Goal: Information Seeking & Learning: Learn about a topic

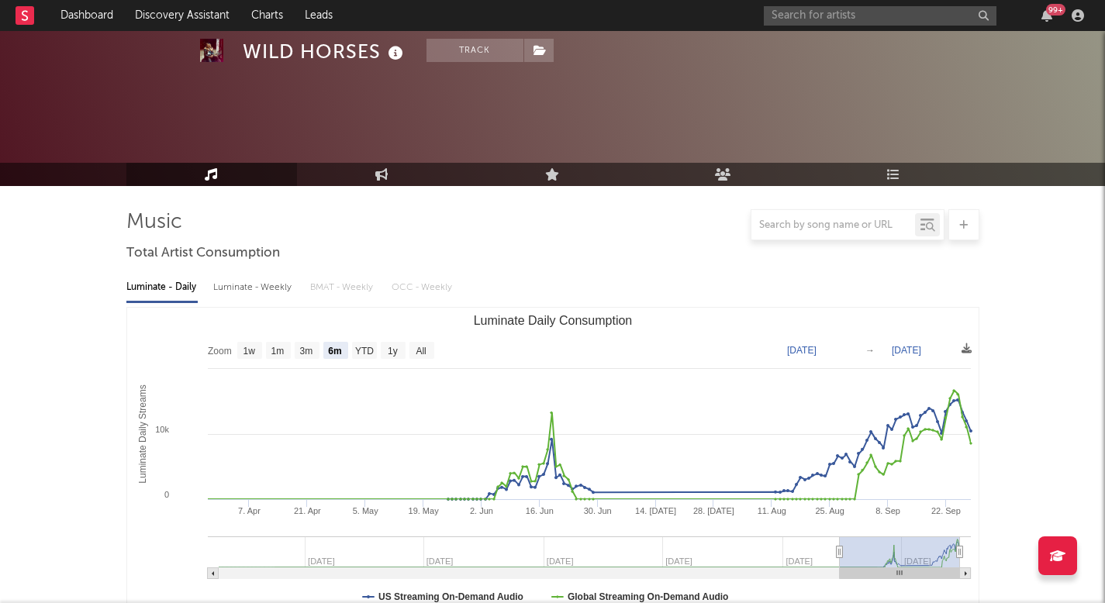
select select "6m"
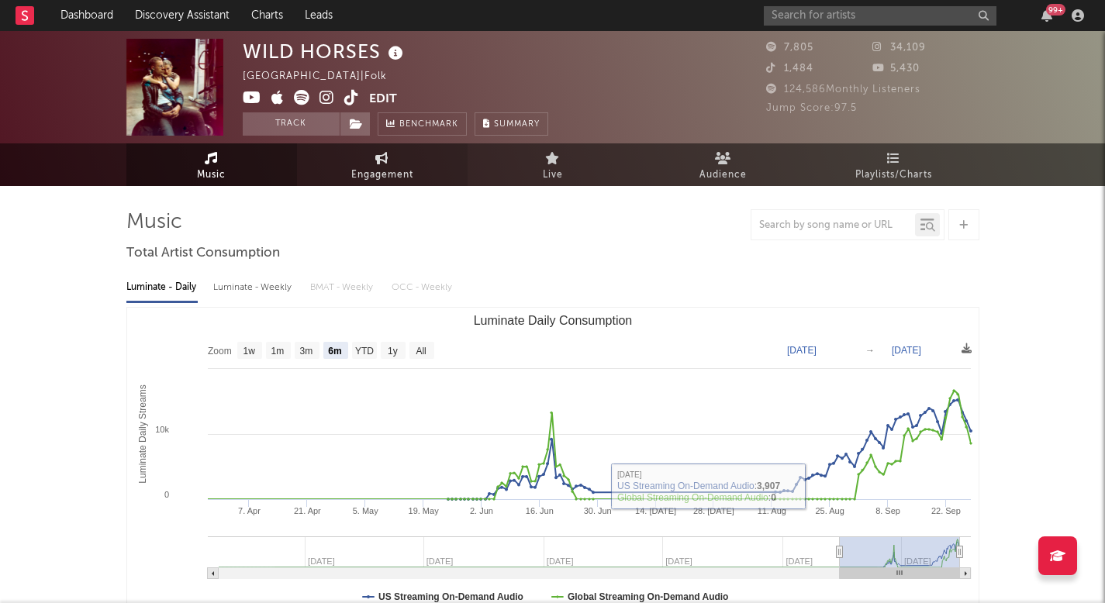
click at [407, 154] on link "Engagement" at bounding box center [382, 164] width 171 height 43
select select "1w"
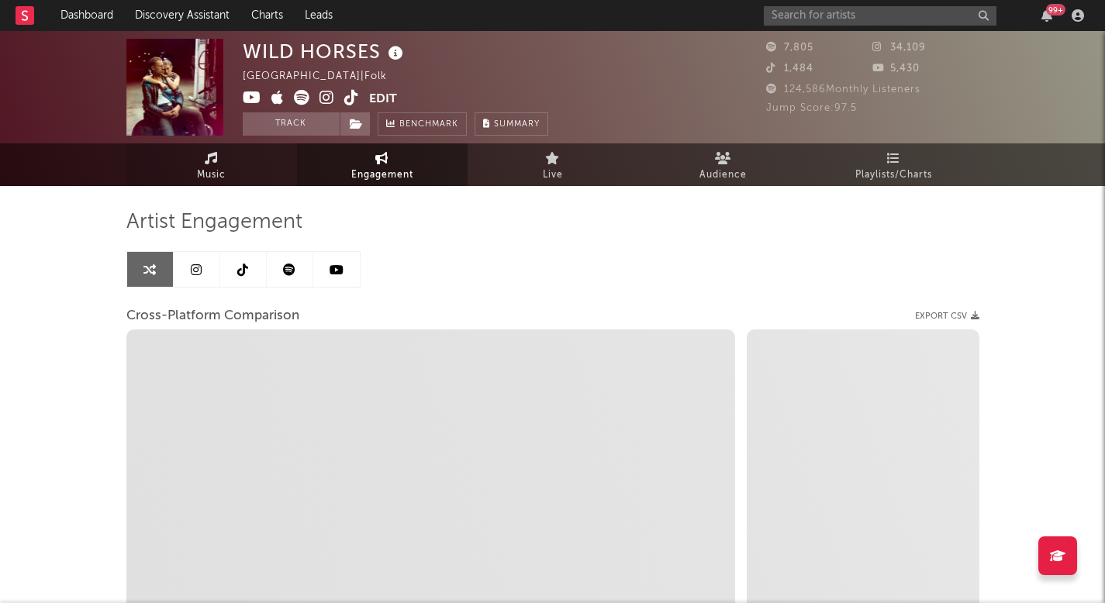
click at [264, 154] on link "Music" at bounding box center [211, 164] width 171 height 43
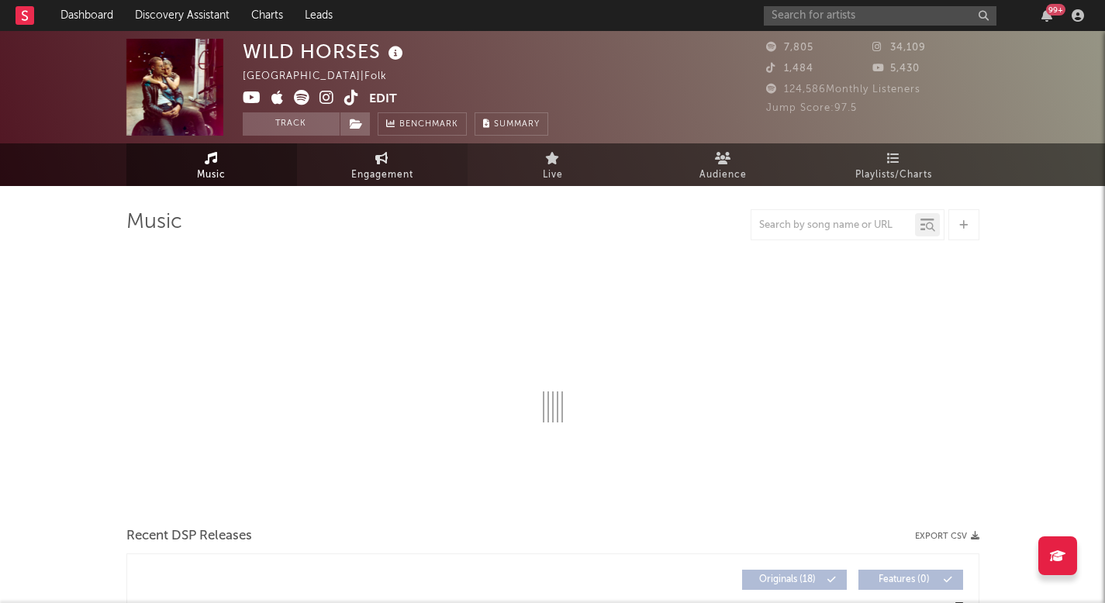
click at [357, 169] on span "Engagement" at bounding box center [382, 175] width 62 height 19
select select "1w"
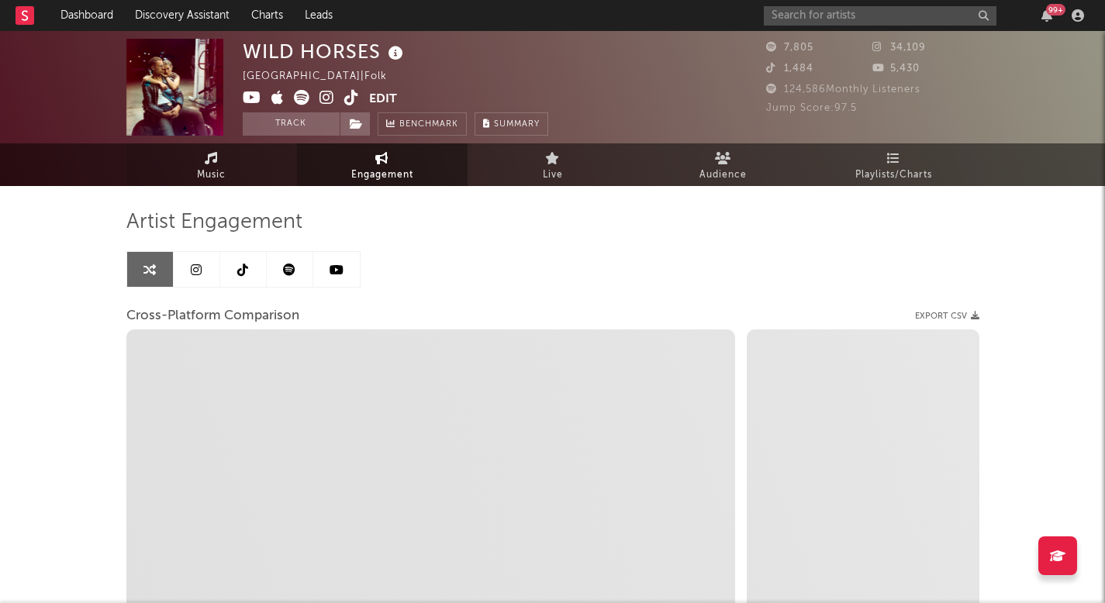
click at [195, 150] on link "Music" at bounding box center [211, 164] width 171 height 43
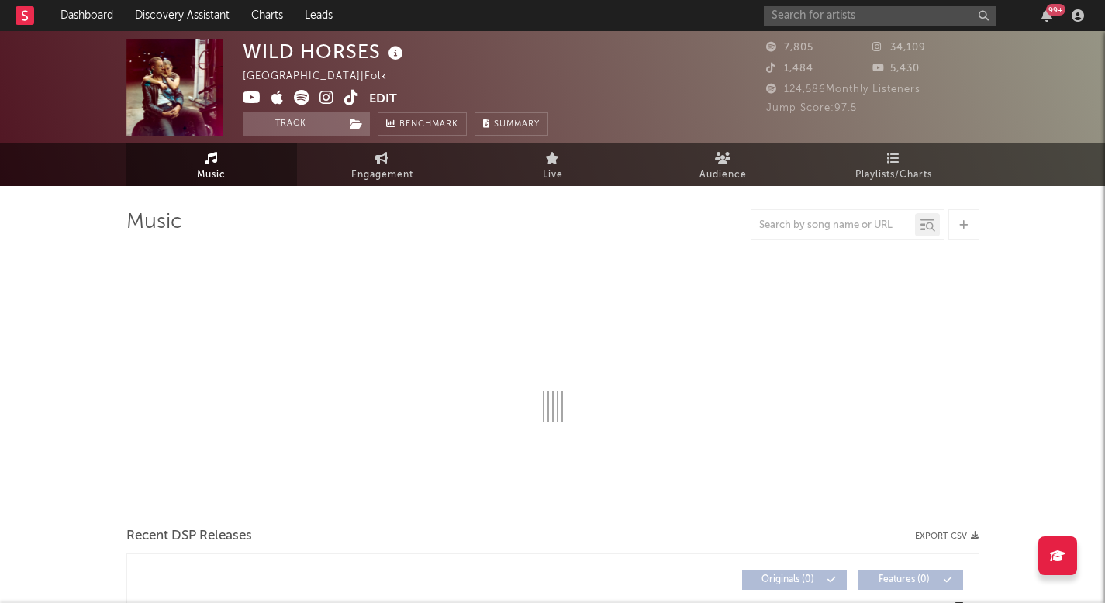
select select "6m"
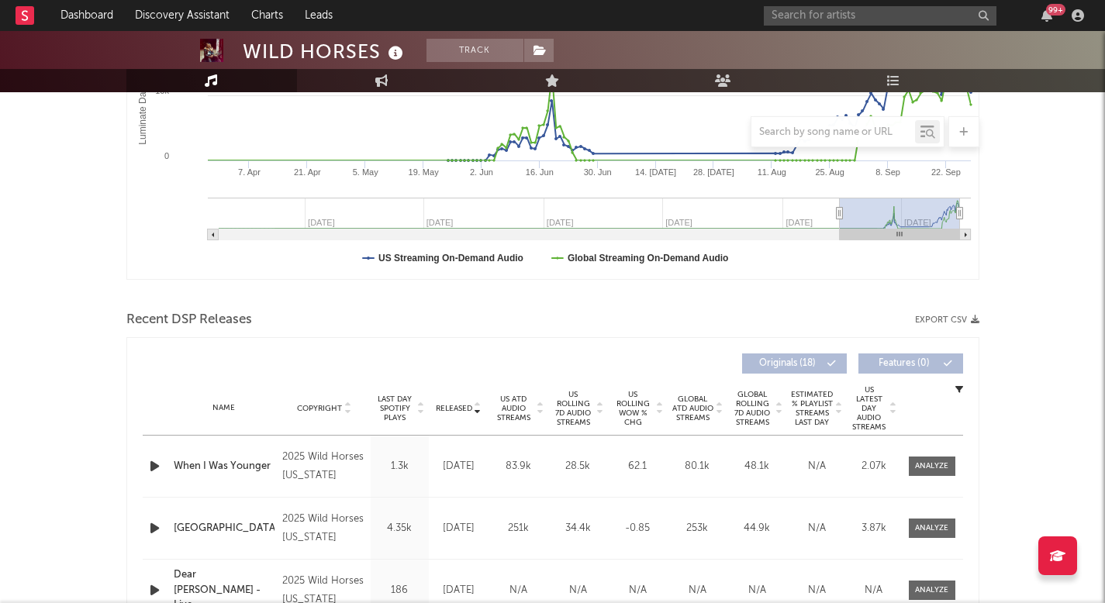
scroll to position [340, 0]
click at [899, 71] on link "Playlists/Charts" at bounding box center [894, 80] width 171 height 23
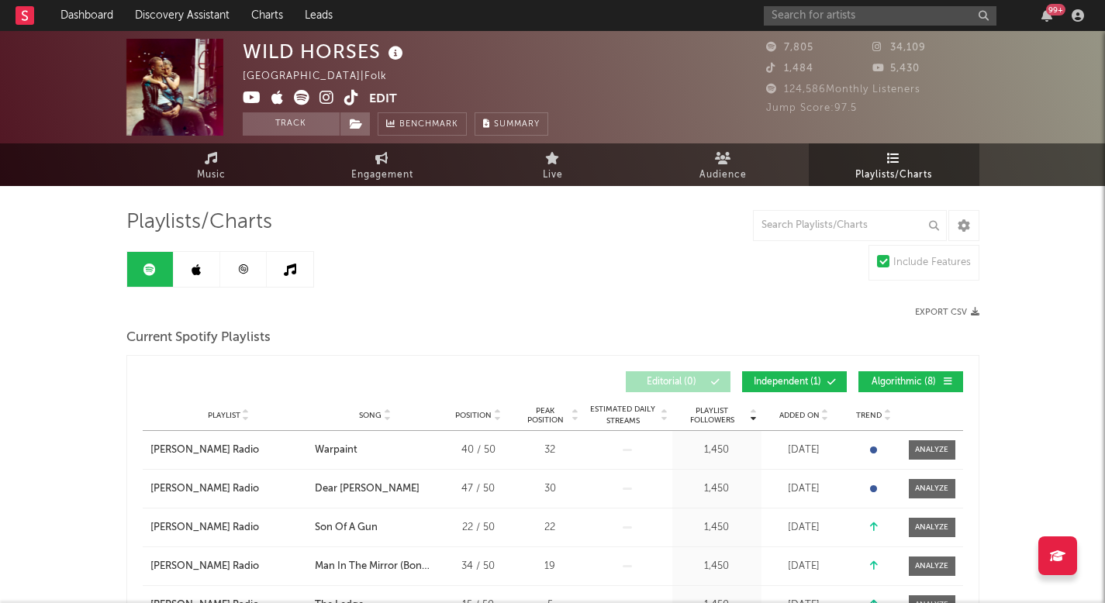
click at [240, 268] on icon at bounding box center [242, 268] width 9 height 9
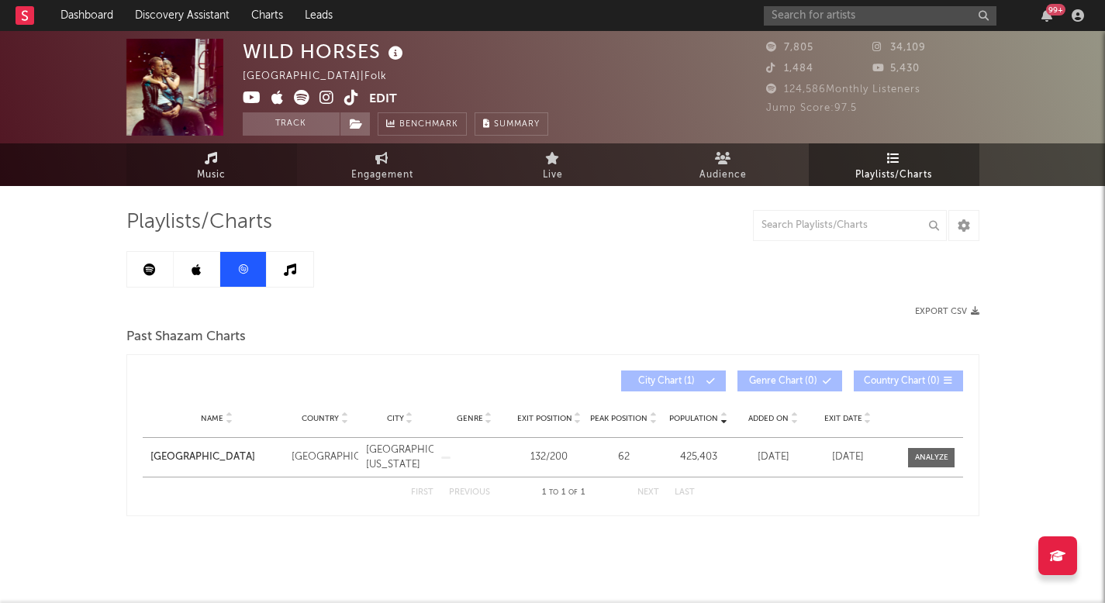
click at [196, 181] on link "Music" at bounding box center [211, 164] width 171 height 43
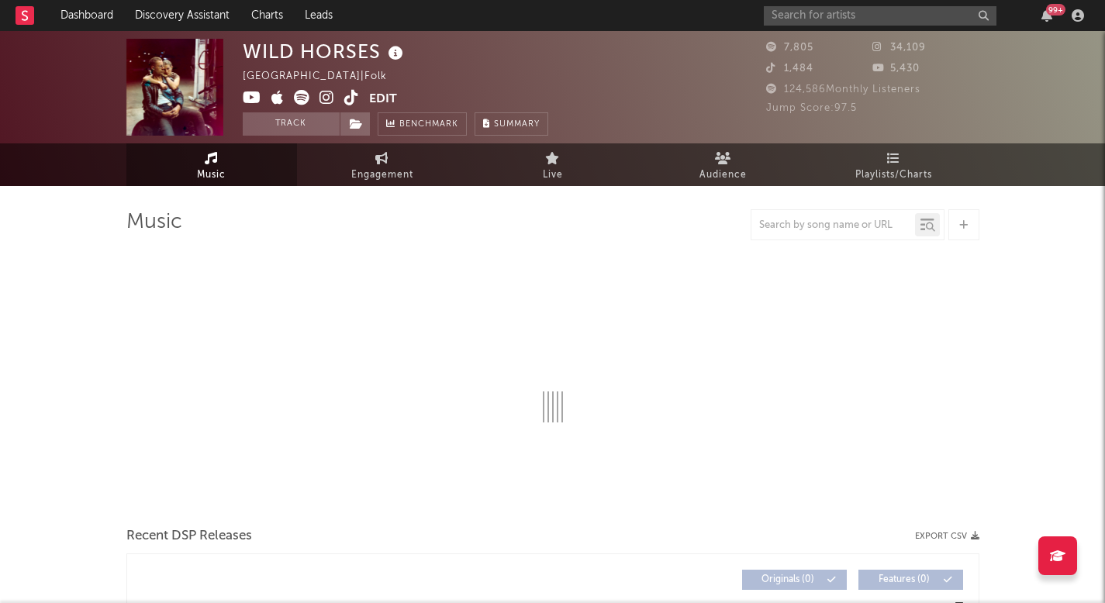
select select "6m"
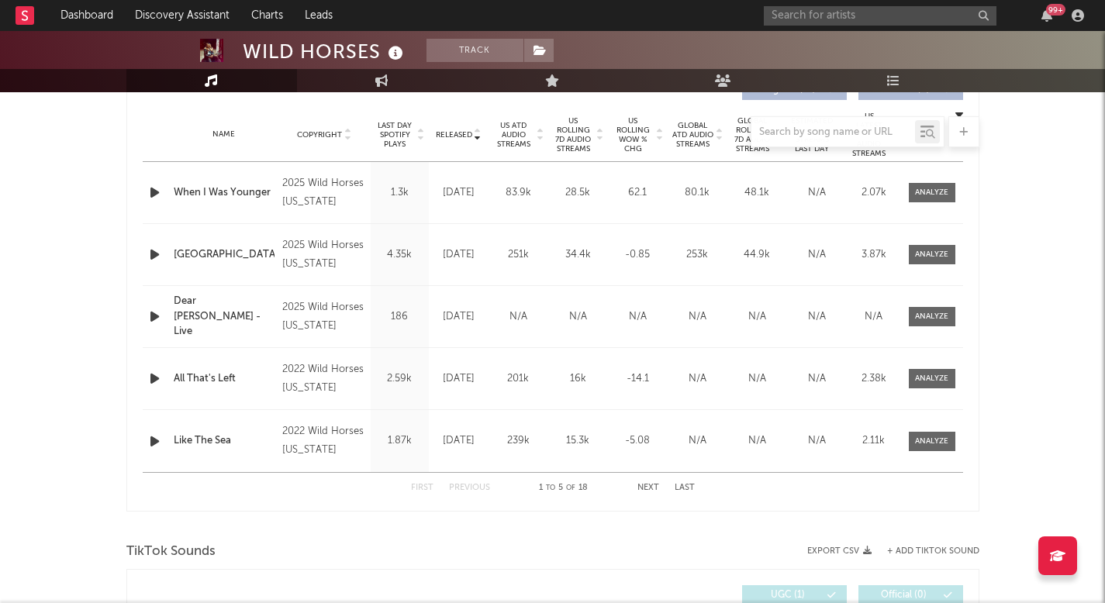
scroll to position [554, 0]
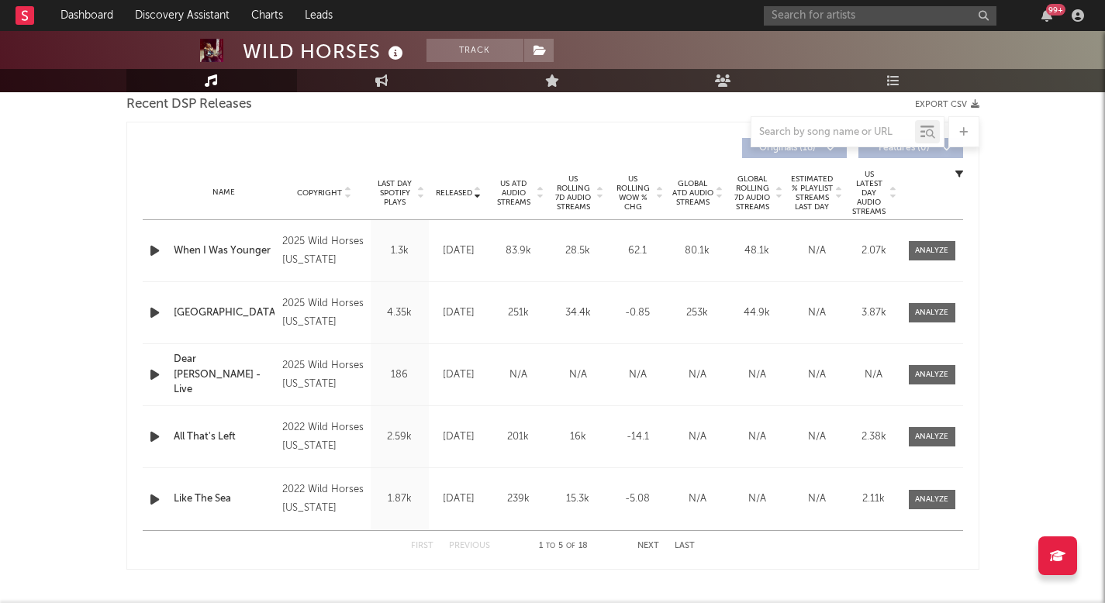
click at [580, 192] on span "US Rolling 7D Audio Streams" at bounding box center [573, 192] width 43 height 37
click at [412, 84] on link "Engagement" at bounding box center [382, 80] width 171 height 23
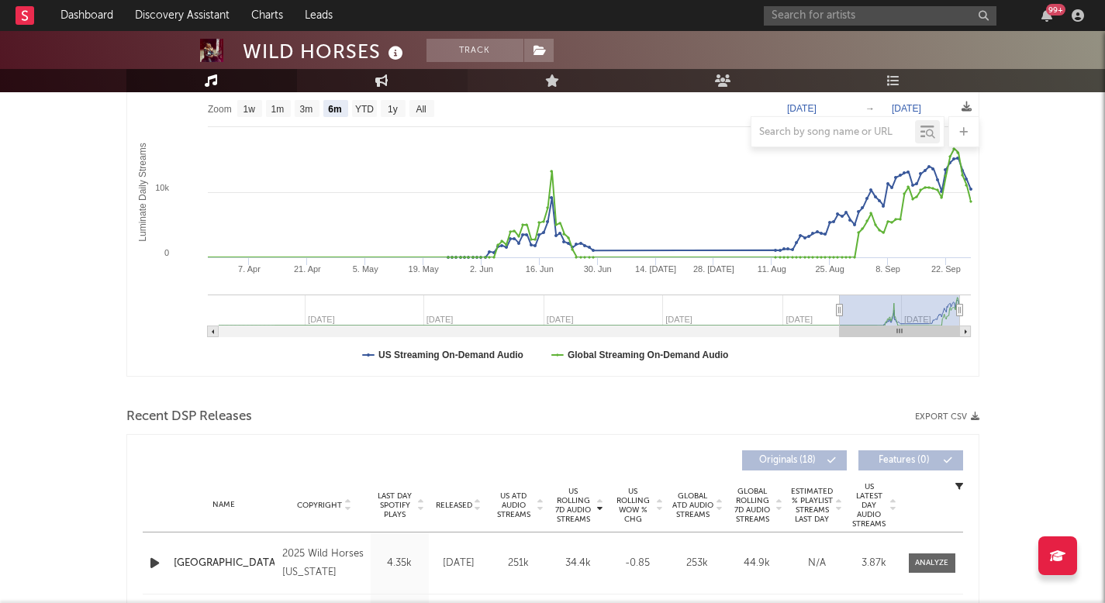
select select "1m"
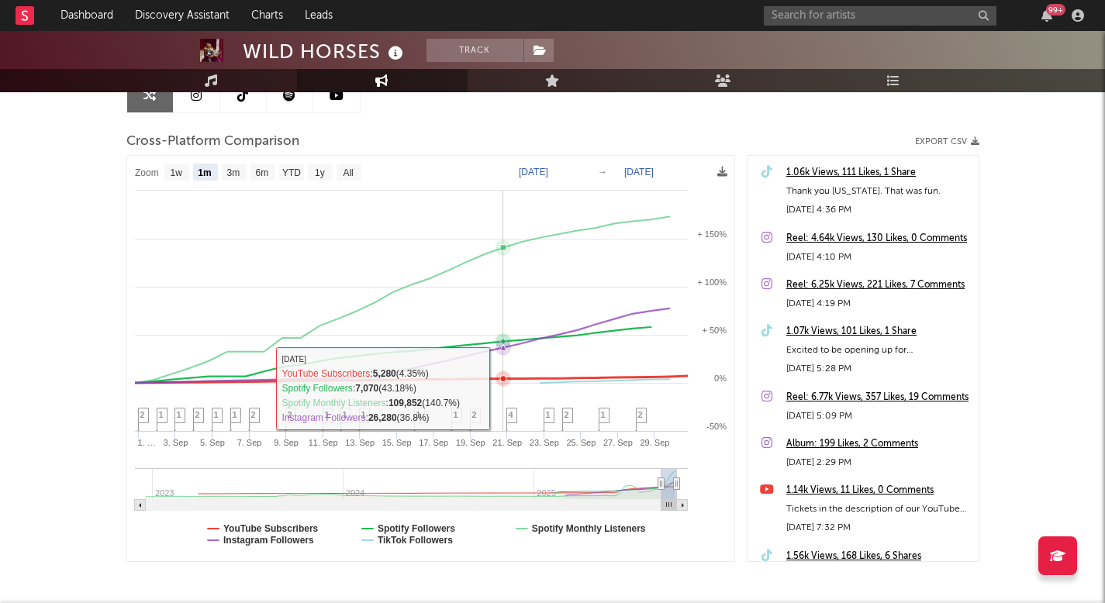
scroll to position [170, 0]
